Goal: Task Accomplishment & Management: Manage account settings

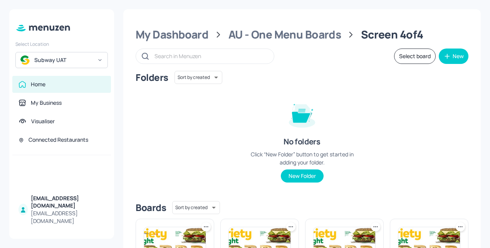
click at [78, 60] on div "Subway UAT" at bounding box center [63, 60] width 58 height 8
click at [37, 81] on div "41525" at bounding box center [41, 79] width 13 height 5
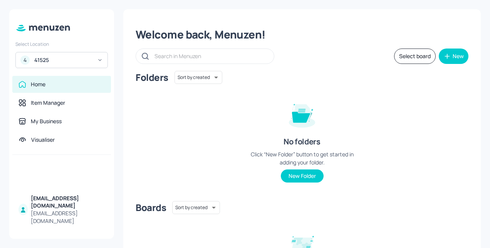
click at [412, 55] on button "Select board" at bounding box center [415, 56] width 42 height 15
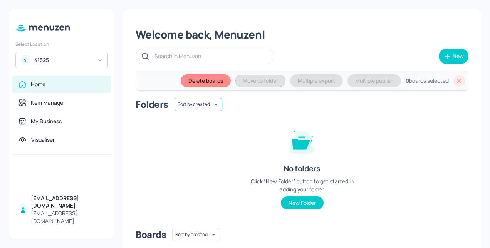
click at [203, 108] on body "Select Location 4 41525 Home Item Manager My Business Visualiser kadam_m1@subwa…" at bounding box center [245, 124] width 490 height 248
click at [298, 114] on div at bounding box center [245, 124] width 490 height 248
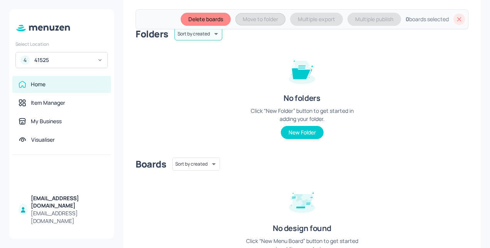
scroll to position [77, 0]
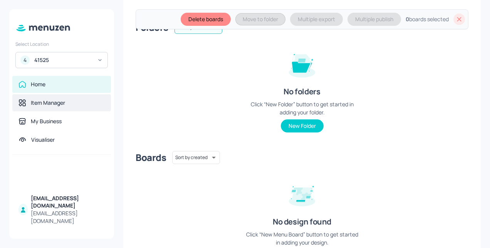
click at [49, 103] on div "Item Manager" at bounding box center [48, 103] width 34 height 8
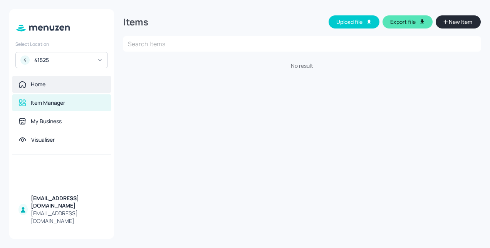
click at [50, 84] on div "Home" at bounding box center [61, 84] width 86 height 8
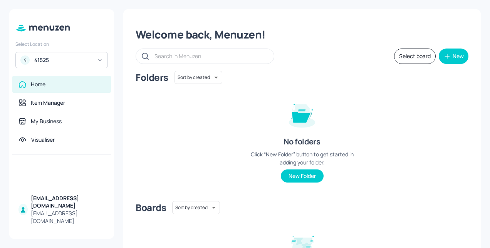
click at [421, 55] on button "Select board" at bounding box center [415, 56] width 42 height 15
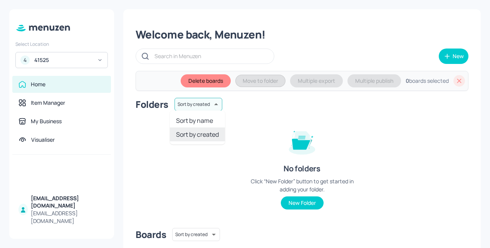
click at [211, 104] on body "Select Location 4 41525 Home Item Manager My Business Visualiser kadam_m1@subwa…" at bounding box center [245, 124] width 490 height 248
click at [211, 104] on div at bounding box center [245, 124] width 490 height 248
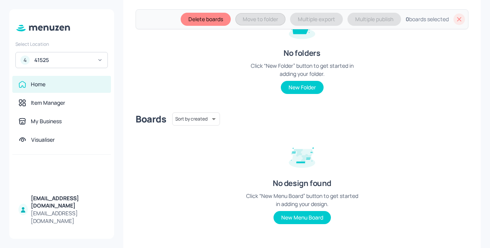
scroll to position [122, 0]
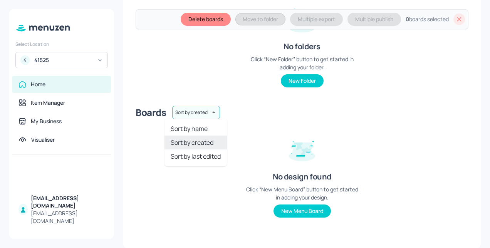
click at [198, 110] on body "Select Location 4 41525 Home Item Manager My Business Visualiser kadam_m1@subwa…" at bounding box center [245, 124] width 490 height 248
click at [244, 52] on div at bounding box center [245, 124] width 490 height 248
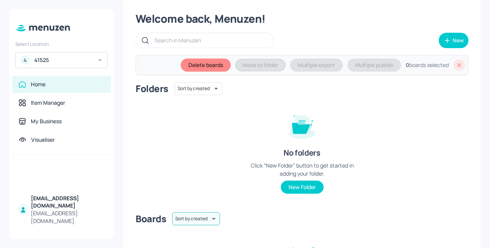
scroll to position [0, 0]
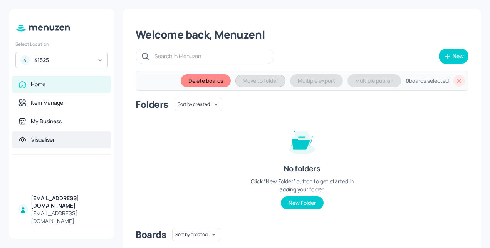
click at [51, 141] on div "Visualiser" at bounding box center [42, 140] width 23 height 8
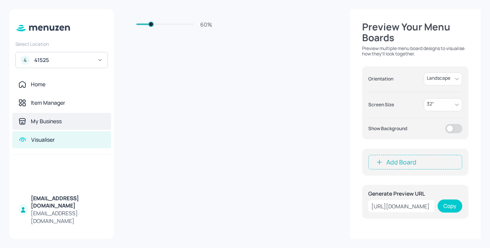
click at [54, 122] on div "My Business" at bounding box center [46, 121] width 31 height 8
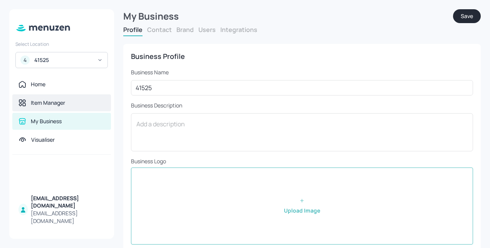
click at [54, 109] on div "Item Manager" at bounding box center [61, 102] width 99 height 17
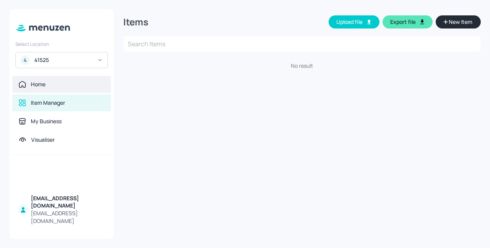
click at [54, 78] on div "Home" at bounding box center [61, 84] width 99 height 17
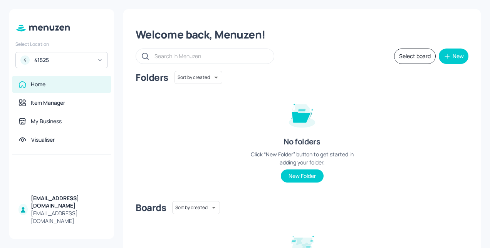
click at [411, 53] on button "Select board" at bounding box center [415, 56] width 42 height 15
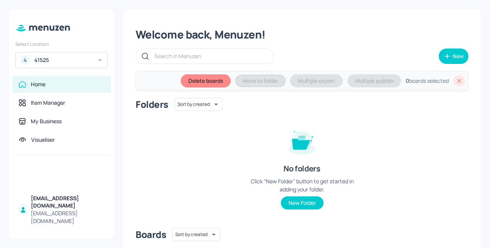
click at [62, 58] on div "41525" at bounding box center [63, 60] width 58 height 8
click at [52, 79] on div "Subway UAT" at bounding box center [48, 79] width 26 height 5
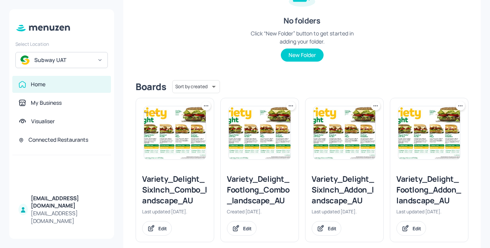
scroll to position [133, 0]
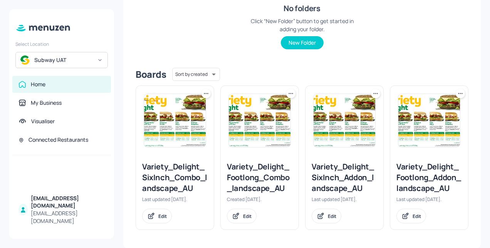
click at [169, 171] on div "Variety_Delight_SixInch_Combo_landscape_AU" at bounding box center [174, 177] width 65 height 32
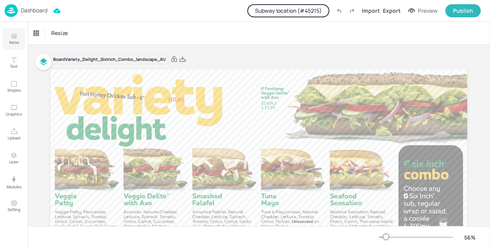
click at [12, 42] on p "Items" at bounding box center [14, 42] width 10 height 5
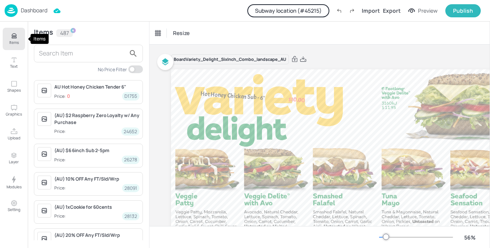
click at [18, 39] on button "Items" at bounding box center [14, 39] width 22 height 22
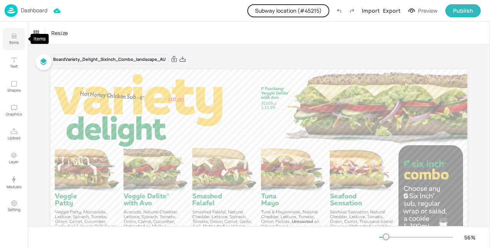
click at [12, 40] on p "Items" at bounding box center [14, 42] width 10 height 5
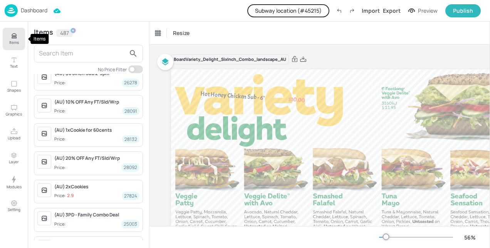
click at [11, 42] on p "Items" at bounding box center [14, 42] width 10 height 5
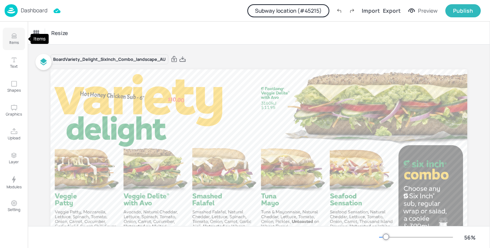
click at [15, 41] on p "Items" at bounding box center [14, 42] width 10 height 5
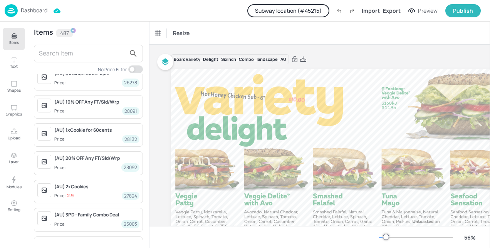
click at [11, 10] on img at bounding box center [11, 10] width 13 height 13
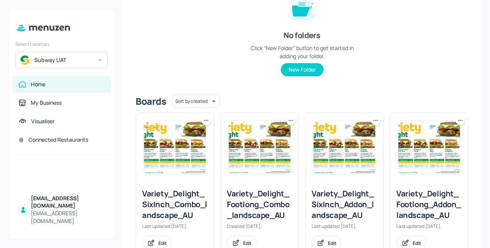
scroll to position [133, 0]
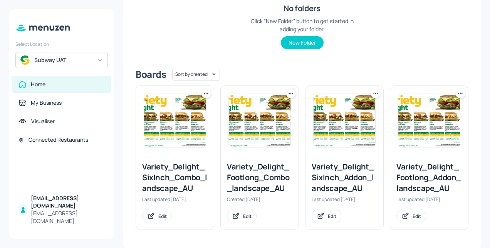
click at [148, 182] on div "Variety_Delight_SixInch_Combo_landscape_AU" at bounding box center [174, 177] width 65 height 32
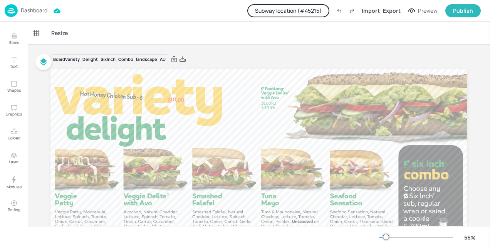
click at [13, 10] on img at bounding box center [11, 10] width 13 height 13
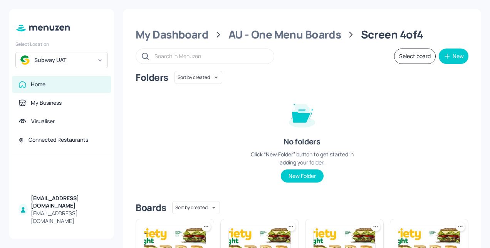
click at [202, 68] on div "My Dashboard AU - One Menu Boards Screen 4of4 Select board New Folders Sort by …" at bounding box center [301, 195] width 357 height 372
click at [200, 74] on body "Select Location Subway UAT Home My Business Visualiser Connected Restaurants [E…" at bounding box center [245, 124] width 490 height 248
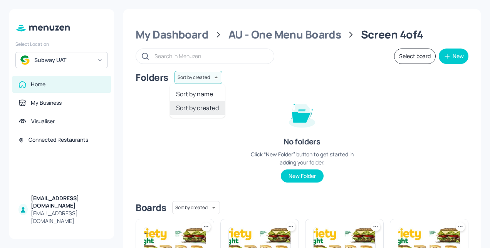
click at [409, 53] on div at bounding box center [245, 124] width 490 height 248
click at [410, 59] on button "Select board" at bounding box center [415, 56] width 42 height 15
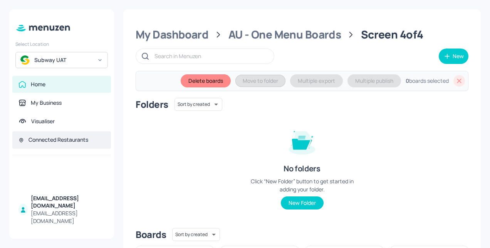
click at [60, 142] on div "Connected Restaurants" at bounding box center [58, 140] width 60 height 8
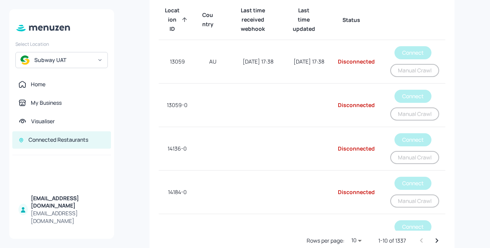
click at [68, 61] on div "Subway UAT" at bounding box center [63, 60] width 58 height 8
click at [50, 59] on div at bounding box center [245, 124] width 490 height 248
click at [38, 77] on div "Home" at bounding box center [61, 84] width 99 height 17
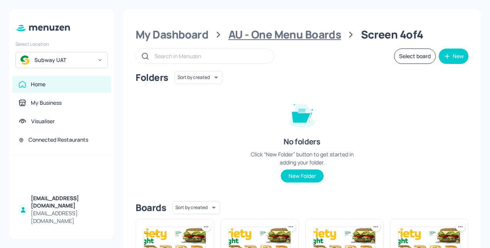
click at [287, 35] on div "AU - One Menu Boards" at bounding box center [284, 35] width 113 height 14
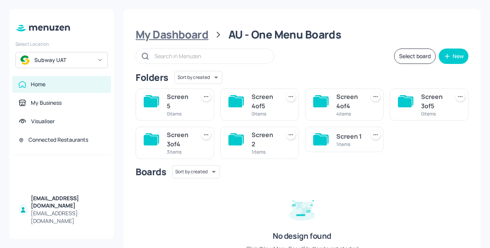
click at [196, 40] on div "My Dashboard" at bounding box center [172, 35] width 73 height 14
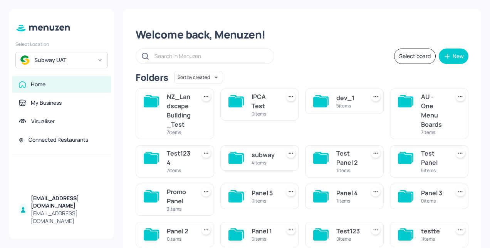
click at [179, 104] on div "NZ_LandscapeBuilding_Test" at bounding box center [179, 110] width 25 height 37
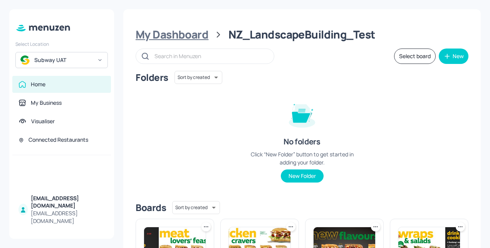
click at [191, 37] on div "My Dashboard" at bounding box center [172, 35] width 73 height 14
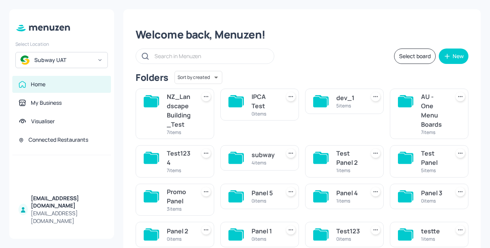
click at [429, 116] on div "AU - One Menu Boards" at bounding box center [433, 110] width 25 height 37
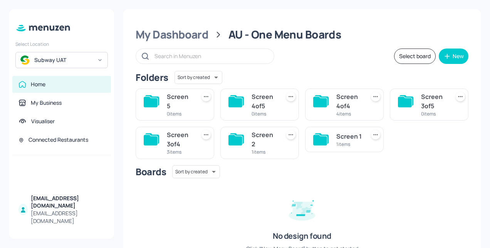
click at [178, 106] on div "Screen 5" at bounding box center [179, 101] width 25 height 18
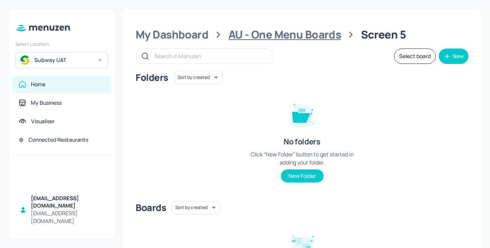
click at [300, 33] on div "AU - One Menu Boards" at bounding box center [284, 35] width 113 height 14
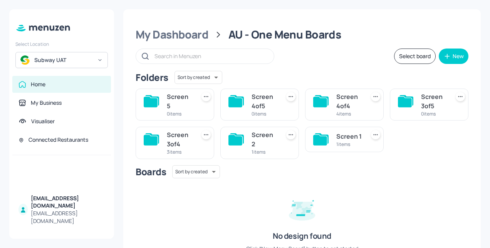
click at [184, 146] on div "Screen 3of4" at bounding box center [179, 139] width 25 height 18
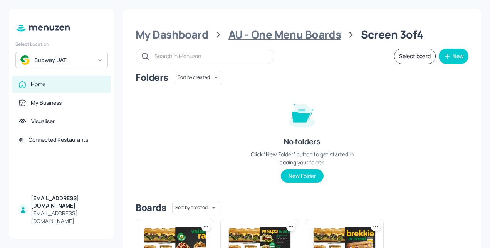
click at [265, 36] on div "AU - One Menu Boards" at bounding box center [284, 35] width 113 height 14
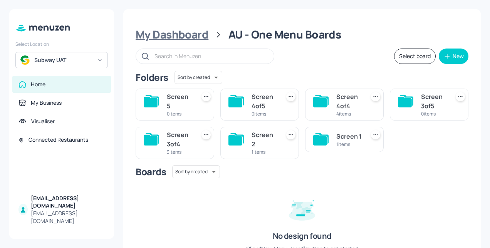
click at [193, 33] on div "My Dashboard" at bounding box center [172, 35] width 73 height 14
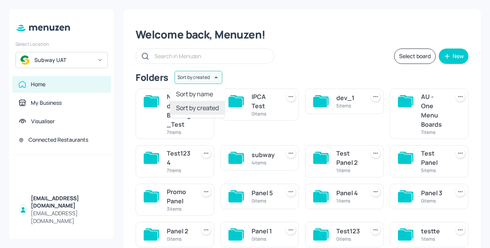
click at [196, 74] on body "Select Location Subway UAT Home My Business Visualiser Connected Restaurants [E…" at bounding box center [245, 124] width 490 height 248
click at [330, 74] on div at bounding box center [245, 124] width 490 height 248
click at [175, 111] on div "NZ_LandscapeBuilding_Test" at bounding box center [179, 110] width 25 height 37
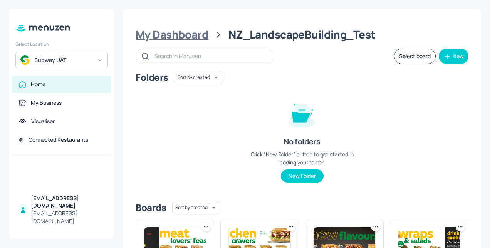
click at [178, 33] on div "My Dashboard" at bounding box center [172, 35] width 73 height 14
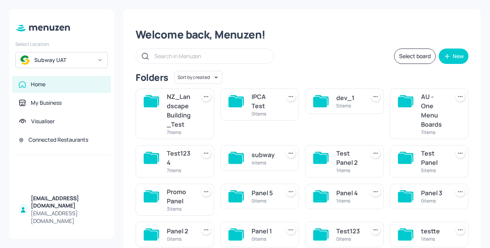
click at [338, 103] on div "5 items" at bounding box center [348, 105] width 25 height 7
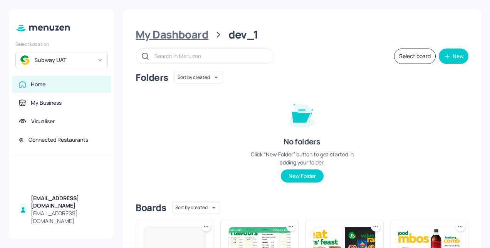
click at [174, 35] on div "My Dashboard" at bounding box center [172, 35] width 73 height 14
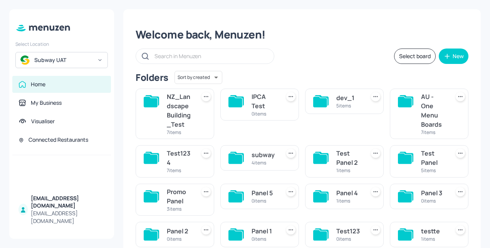
click at [184, 153] on div "Test1234" at bounding box center [179, 158] width 25 height 18
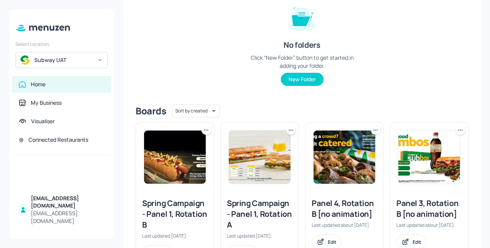
scroll to position [116, 0]
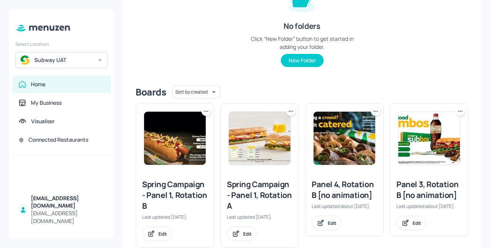
click at [44, 86] on div "Home" at bounding box center [38, 84] width 15 height 8
